Goal: Transaction & Acquisition: Purchase product/service

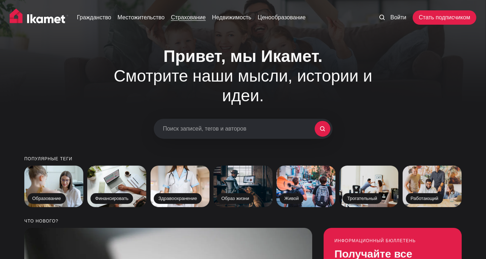
click at [195, 16] on link "Страхование" at bounding box center [188, 17] width 35 height 9
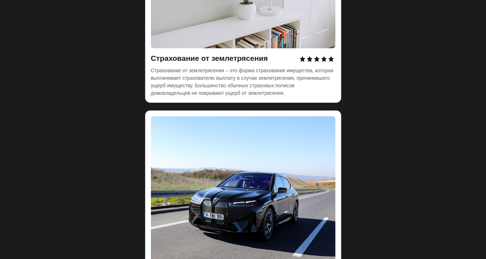
scroll to position [2470, 0]
click at [195, 171] on img at bounding box center [243, 193] width 185 height 155
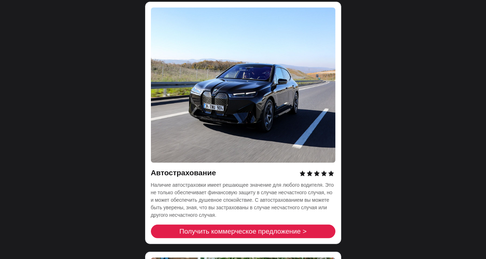
scroll to position [2587, 0]
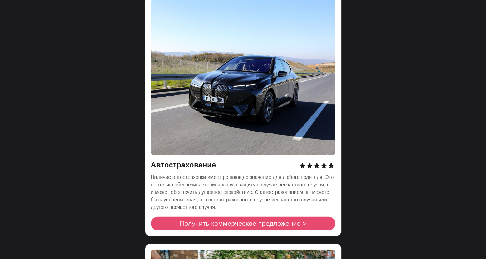
click at [211, 220] on span "Получить коммерческое предложение >" at bounding box center [243, 223] width 127 height 7
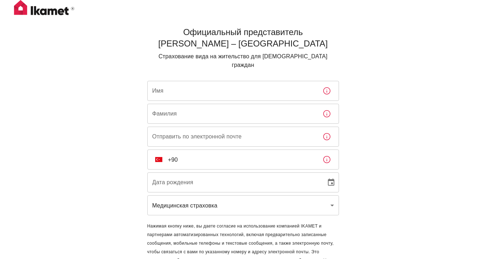
scroll to position [31, 0]
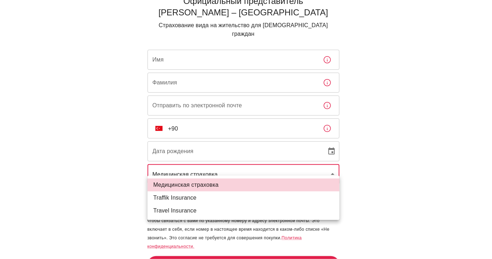
click at [236, 163] on body "Официальный представитель Ikamet Sigorta – Турция Страхование вида на жительств…" at bounding box center [246, 122] width 492 height 307
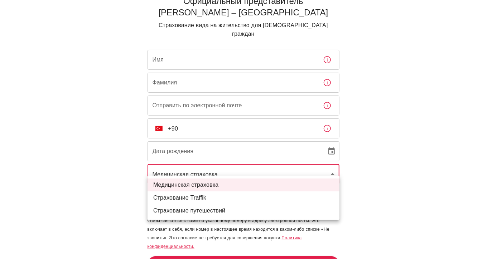
click at [222, 203] on li "Страхование Traffik" at bounding box center [243, 197] width 192 height 13
type input "traffik"
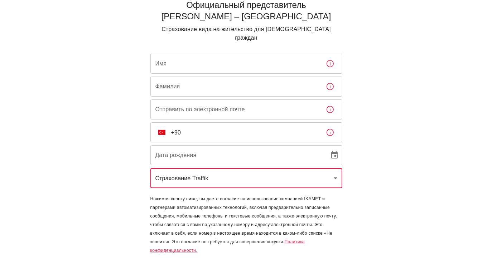
scroll to position [25, 0]
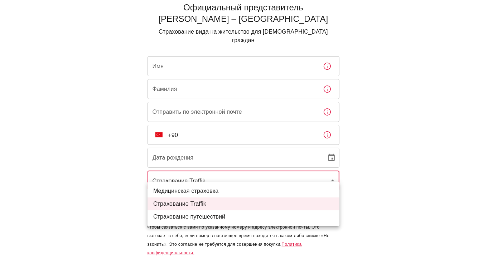
click at [258, 166] on body "Официальный представитель Ikamet Sigorta – Турция Страхование вида на жительств…" at bounding box center [246, 128] width 492 height 307
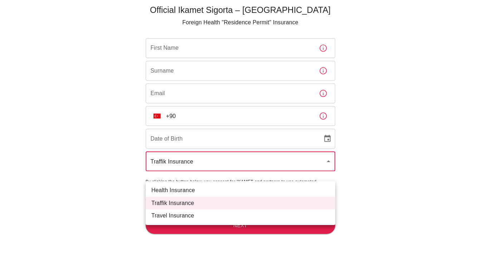
scroll to position [24, 0]
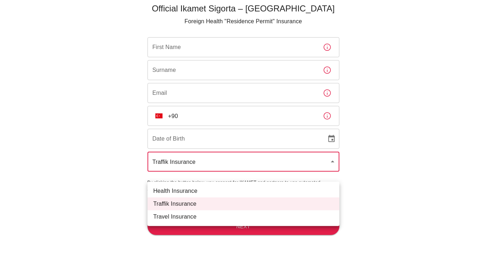
drag, startPoint x: 459, startPoint y: 179, endPoint x: 381, endPoint y: 213, distance: 85.1
click at [381, 213] on div at bounding box center [246, 129] width 492 height 259
